Goal: Information Seeking & Learning: Stay updated

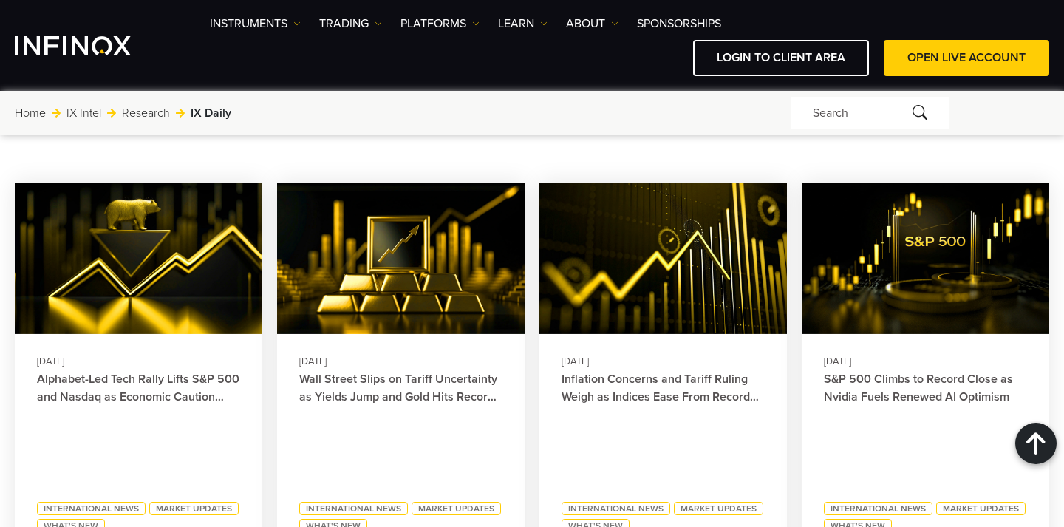
scroll to position [665, 0]
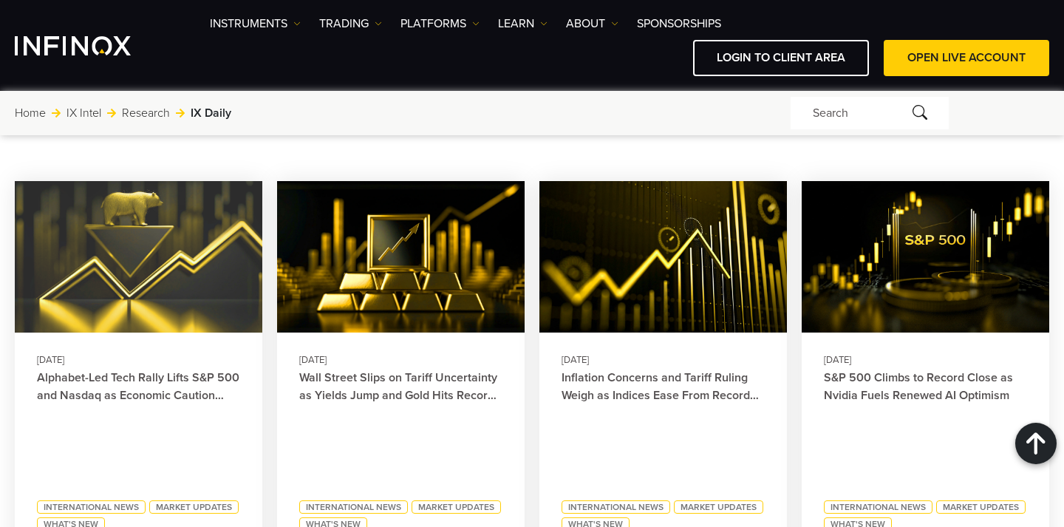
click at [128, 242] on img at bounding box center [137, 257] width 271 height 167
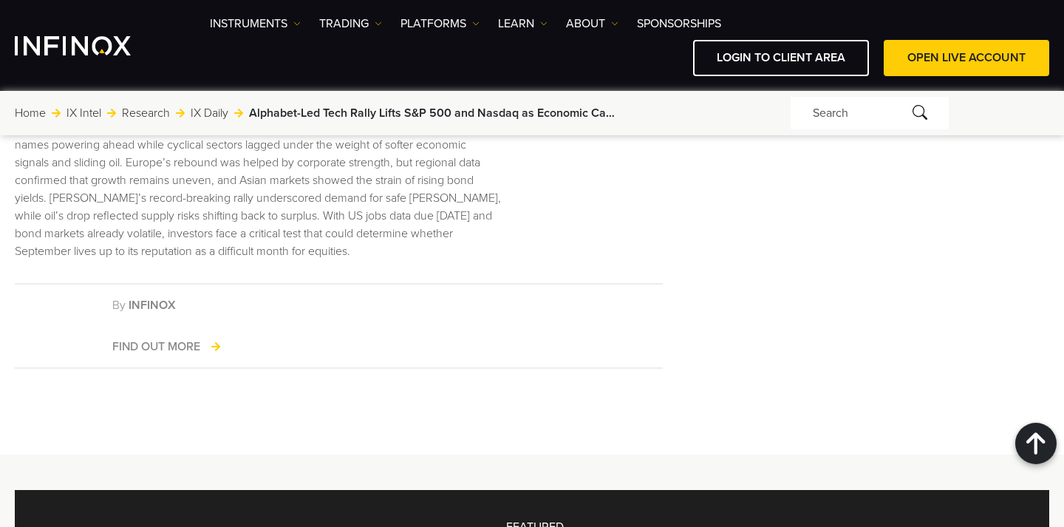
scroll to position [2957, 0]
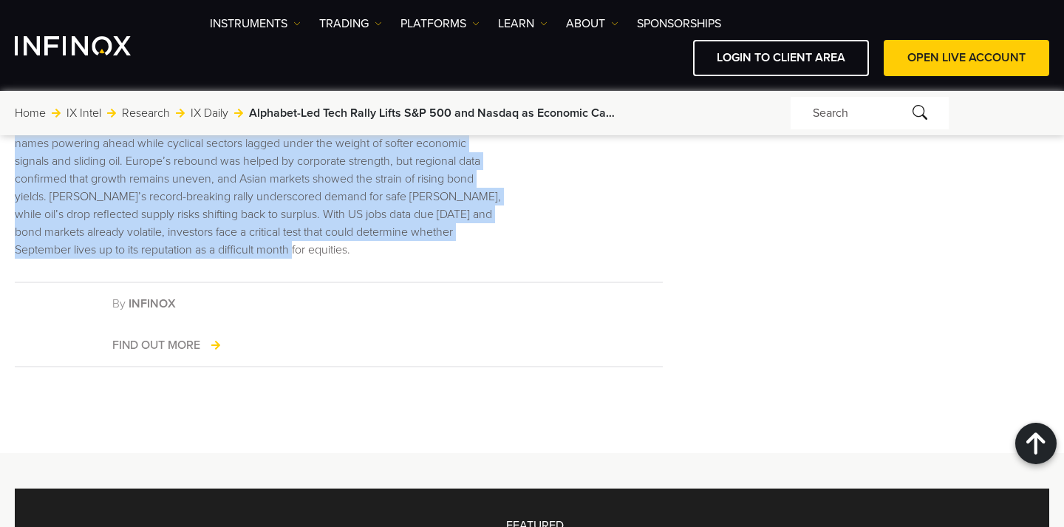
drag, startPoint x: 17, startPoint y: 158, endPoint x: 319, endPoint y: 281, distance: 326.3
click at [319, 259] on p "Wall Street’s latest session highlighted the market’s growing divergence, with …" at bounding box center [258, 188] width 486 height 142
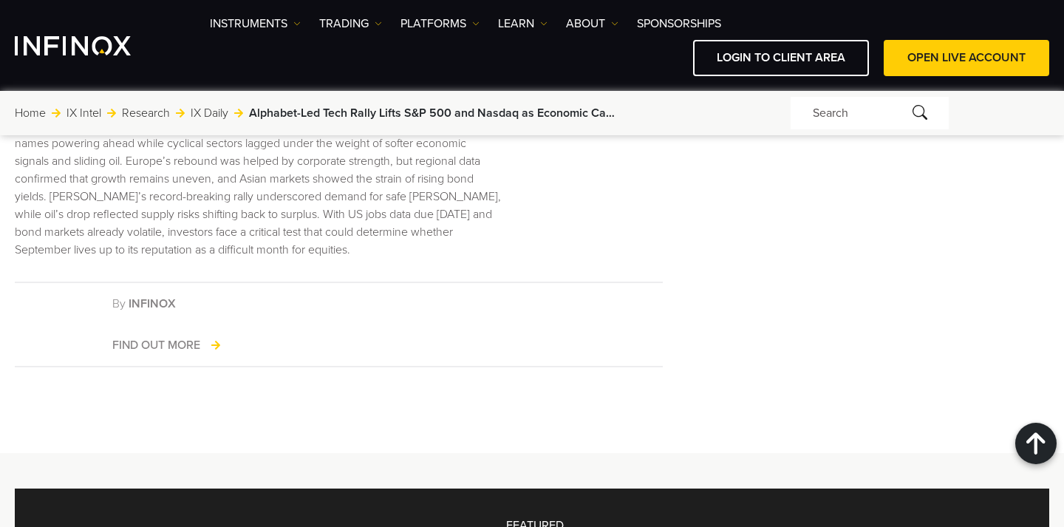
click at [309, 259] on p "Wall Street’s latest session highlighted the market’s growing divergence, with …" at bounding box center [258, 188] width 486 height 142
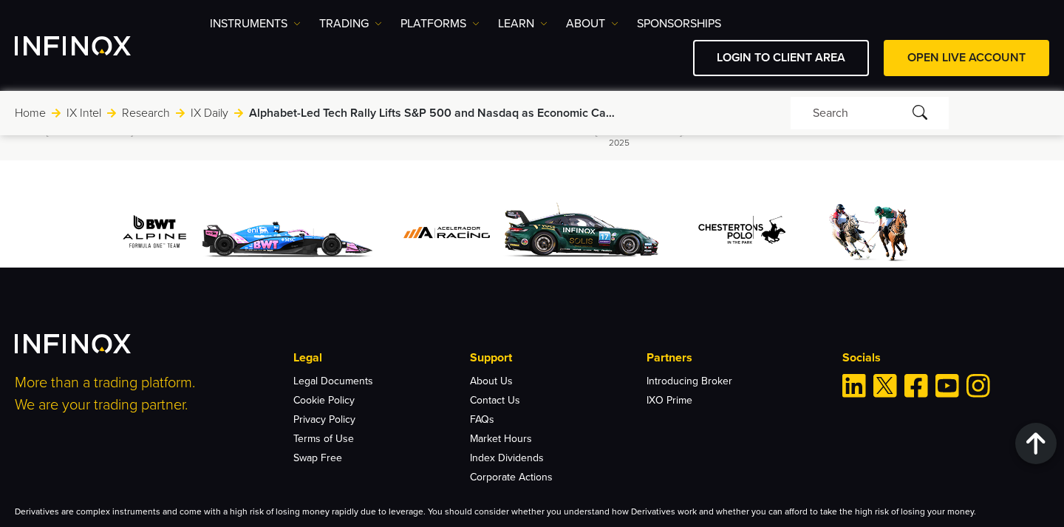
scroll to position [4543, 0]
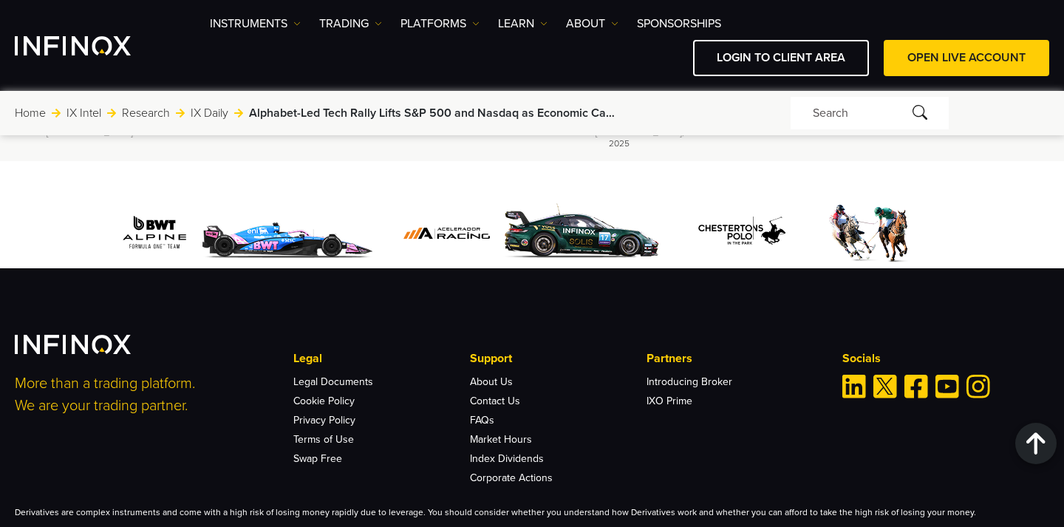
click at [979, 398] on img "Instagram" at bounding box center [979, 387] width 24 height 24
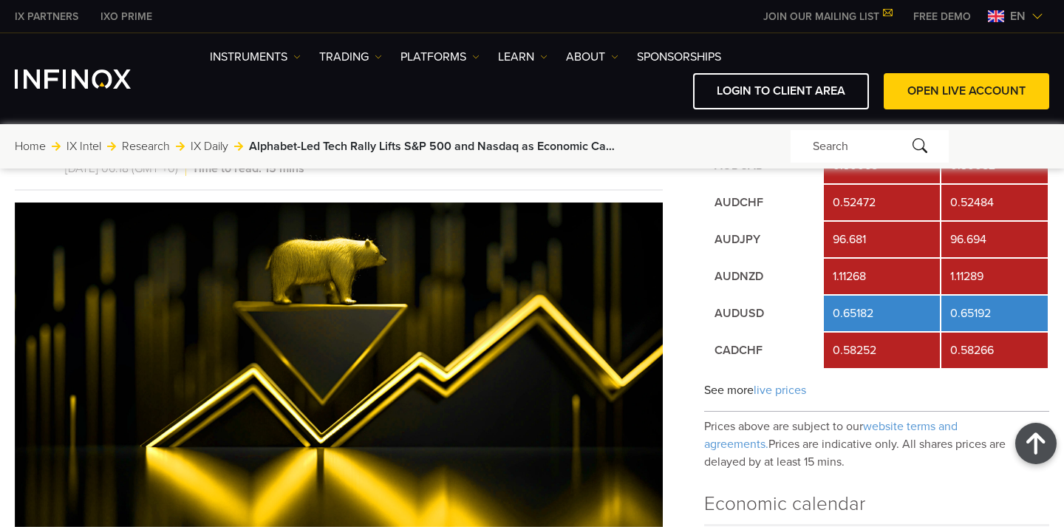
scroll to position [0, 0]
